Goal: Task Accomplishment & Management: Complete application form

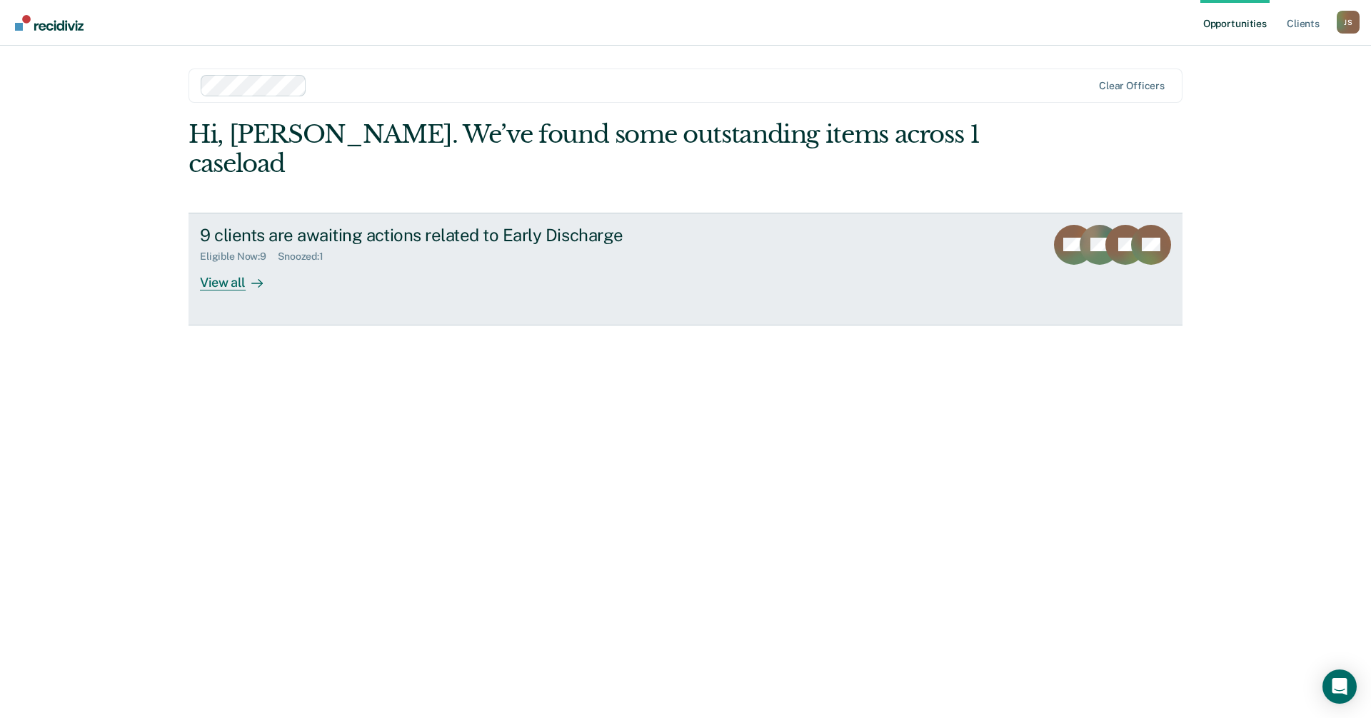
click at [259, 268] on link "9 clients are awaiting actions related to Early Discharge Eligible Now : 9 Snoo…" at bounding box center [685, 269] width 994 height 113
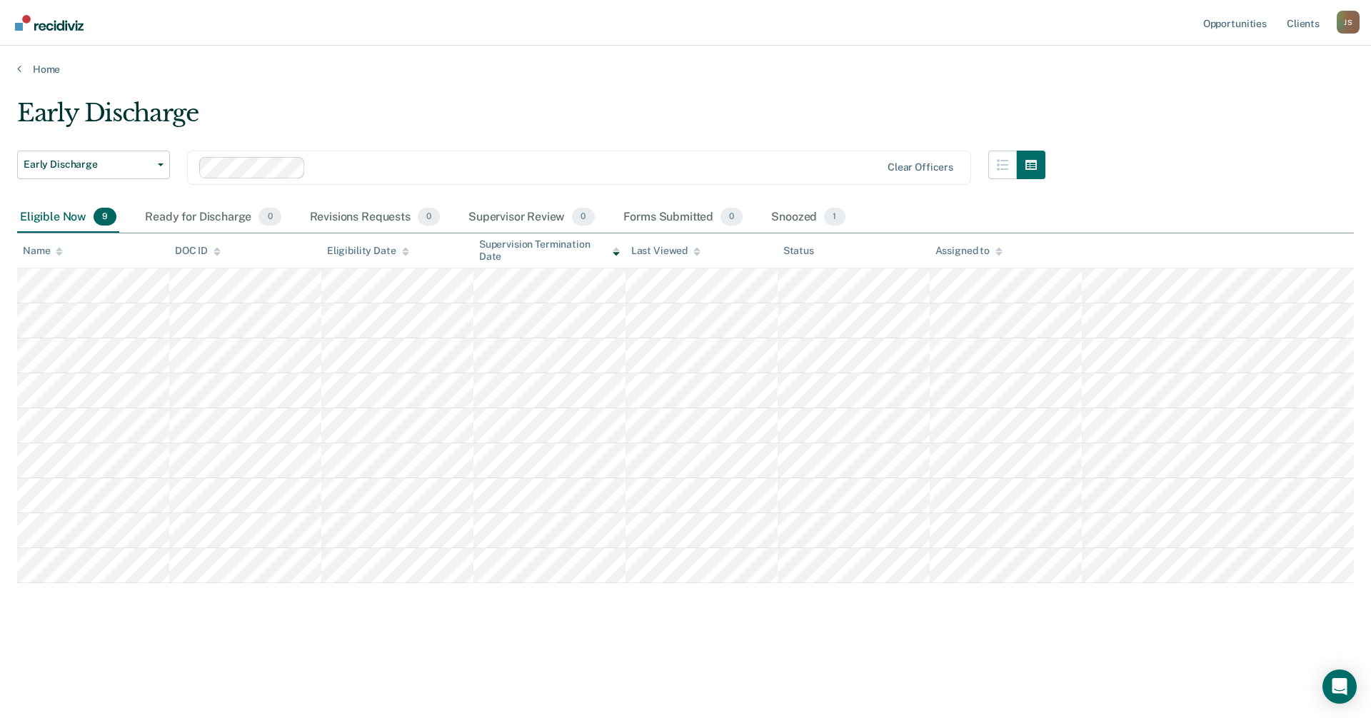
click at [417, 680] on main "Early Discharge Early Discharge Early Discharge Clear officers Eligible Now 9 R…" at bounding box center [685, 395] width 1371 height 638
click at [791, 218] on div "Snoozed 1" at bounding box center [807, 217] width 79 height 31
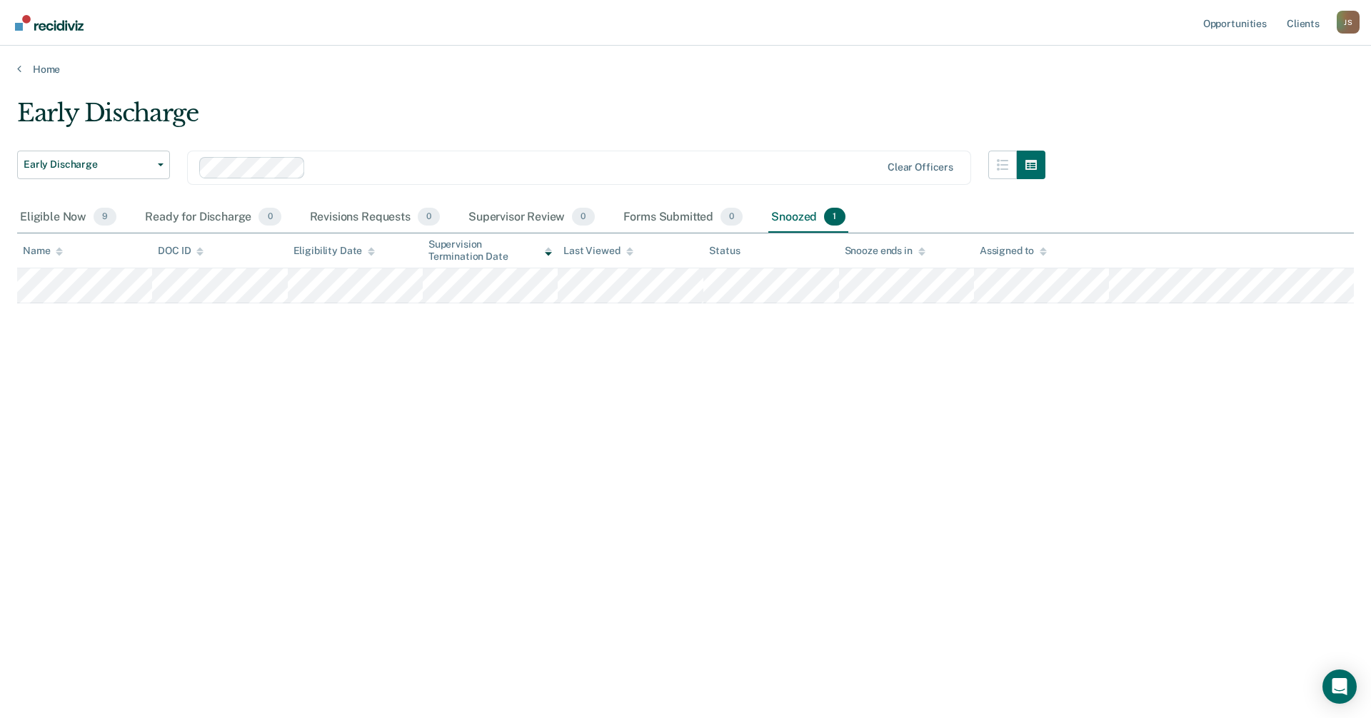
drag, startPoint x: 240, startPoint y: 441, endPoint x: 171, endPoint y: 363, distance: 104.7
click at [241, 435] on div "Early Discharge Early Discharge Early Discharge Clear officers Eligible Now 9 R…" at bounding box center [685, 355] width 1337 height 513
click at [446, 545] on div "Early Discharge Early Discharge Early Discharge Clear officers Eligible Now 9 R…" at bounding box center [685, 355] width 1337 height 513
click at [446, 543] on div "Early Discharge Early Discharge Early Discharge Clear officers Eligible Now 9 R…" at bounding box center [685, 355] width 1337 height 513
click at [1039, 430] on div "Early Discharge Early Discharge Early Discharge Clear officers Eligible Now 9 R…" at bounding box center [685, 355] width 1337 height 513
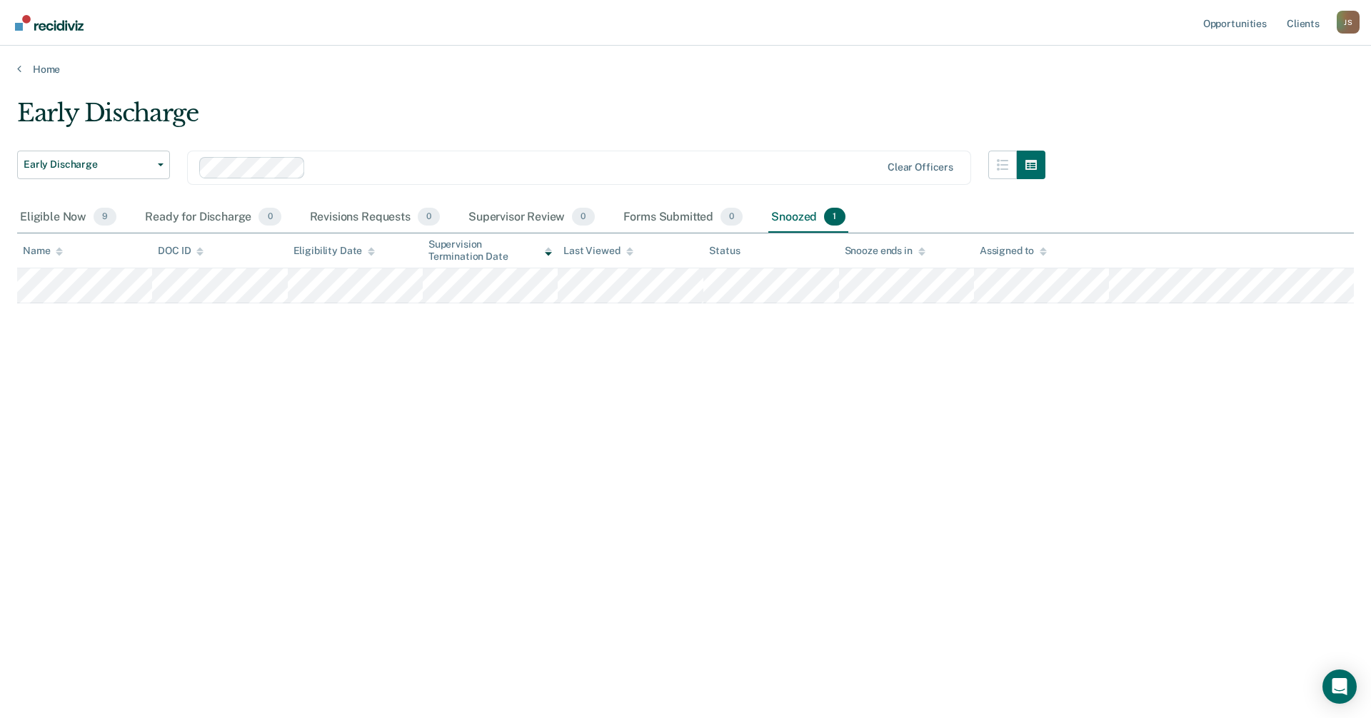
click at [296, 426] on div "Early Discharge Early Discharge Early Discharge Clear officers Eligible Now 9 R…" at bounding box center [685, 355] width 1337 height 513
click at [65, 216] on div "Eligible Now 9" at bounding box center [68, 217] width 102 height 31
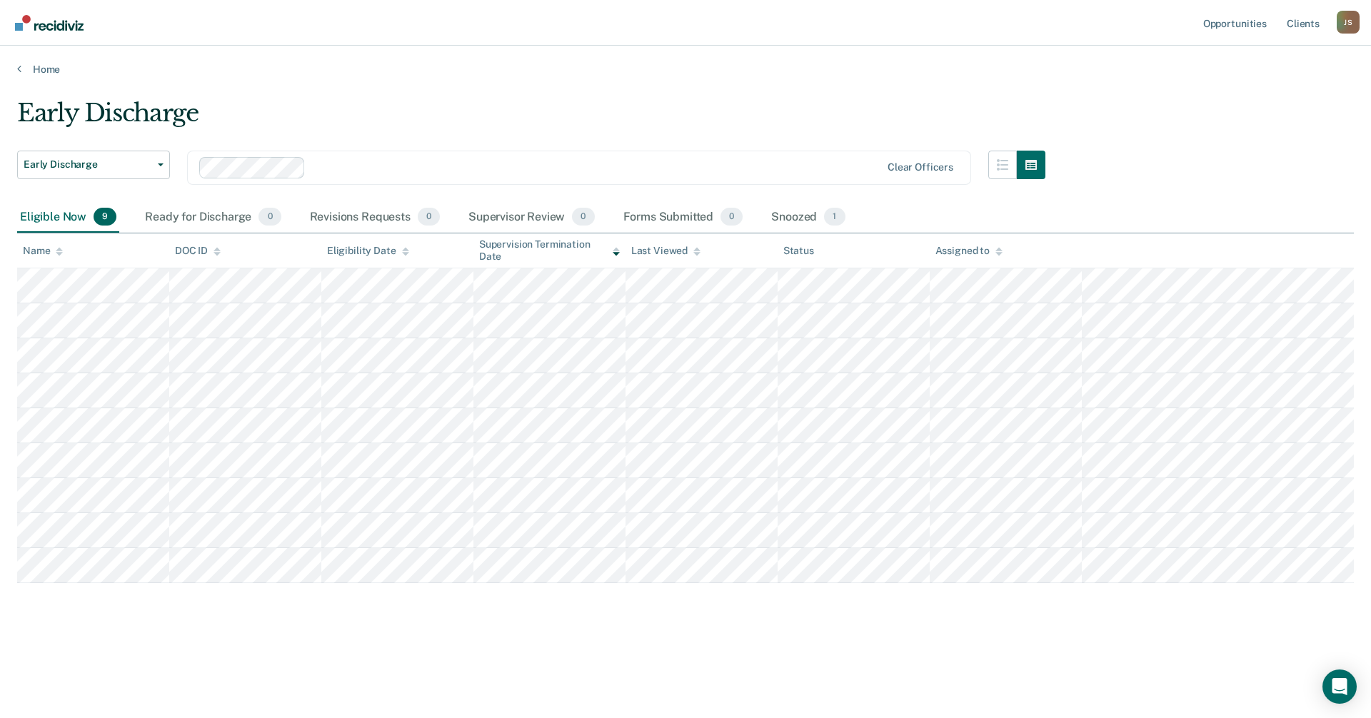
click at [816, 665] on main "Early Discharge Early Discharge Early Discharge Clear officers Eligible Now 9 R…" at bounding box center [685, 395] width 1371 height 638
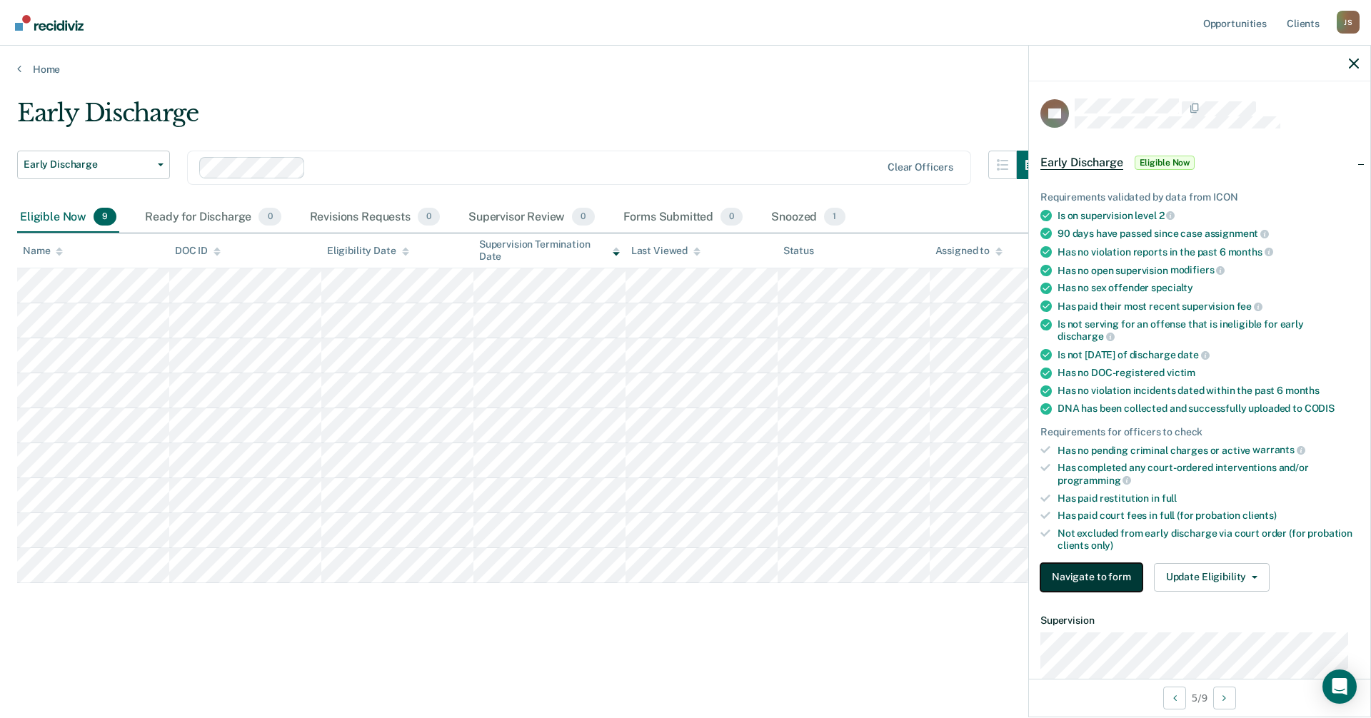
click at [1094, 580] on button "Navigate to form" at bounding box center [1091, 577] width 102 height 29
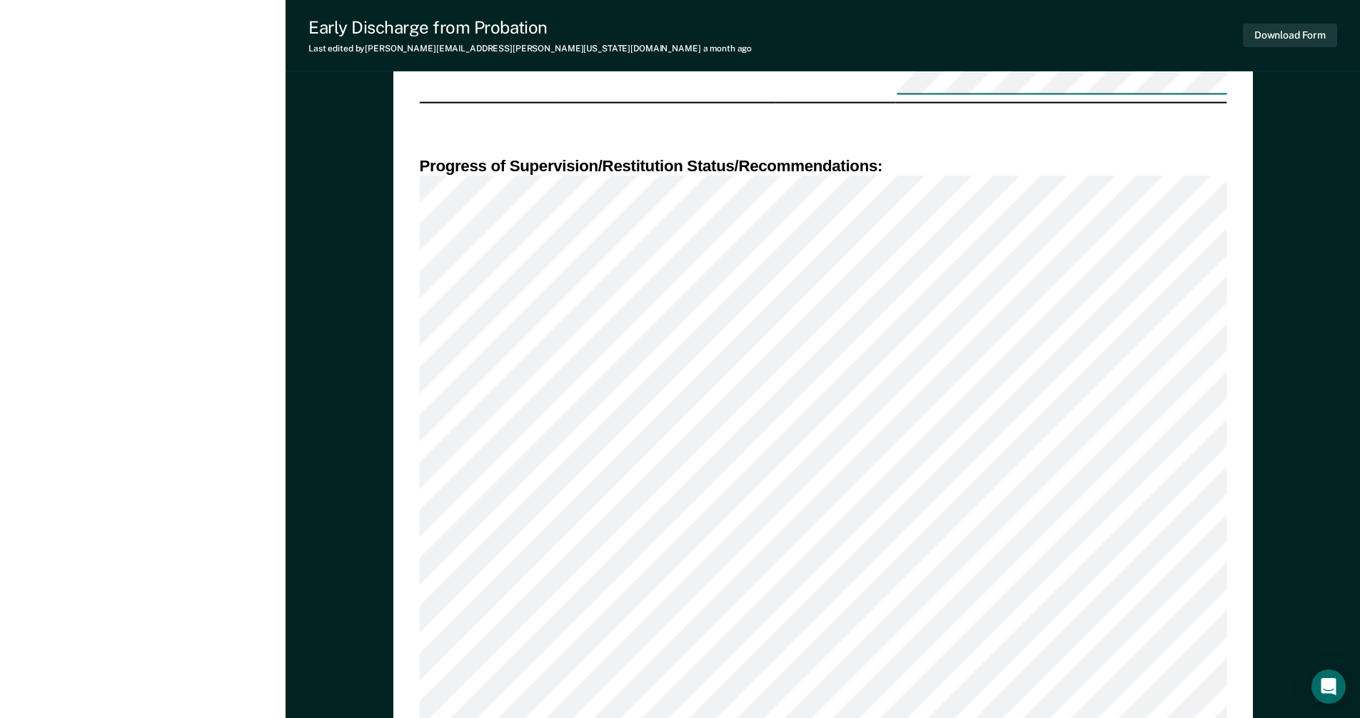
scroll to position [848, 0]
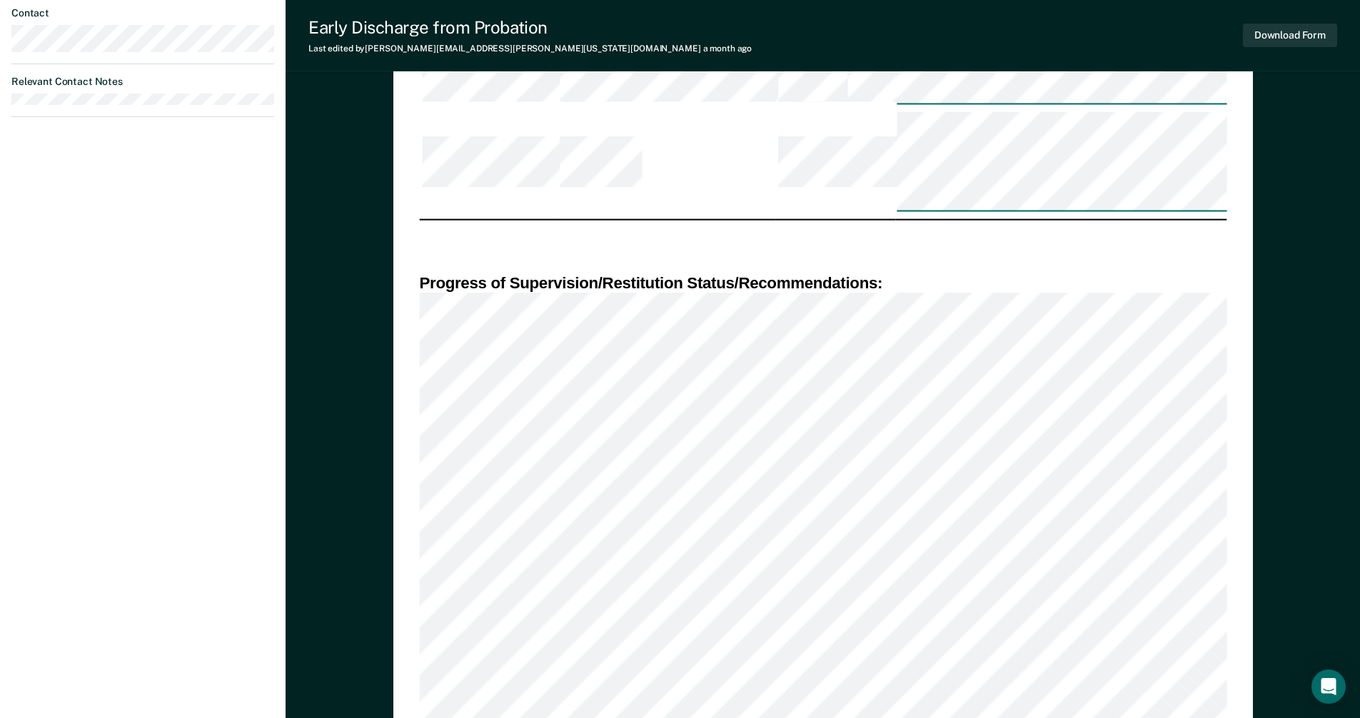
click at [1302, 31] on button "Download Form" at bounding box center [1290, 36] width 94 height 24
type textarea "x"
